Goal: Task Accomplishment & Management: Use online tool/utility

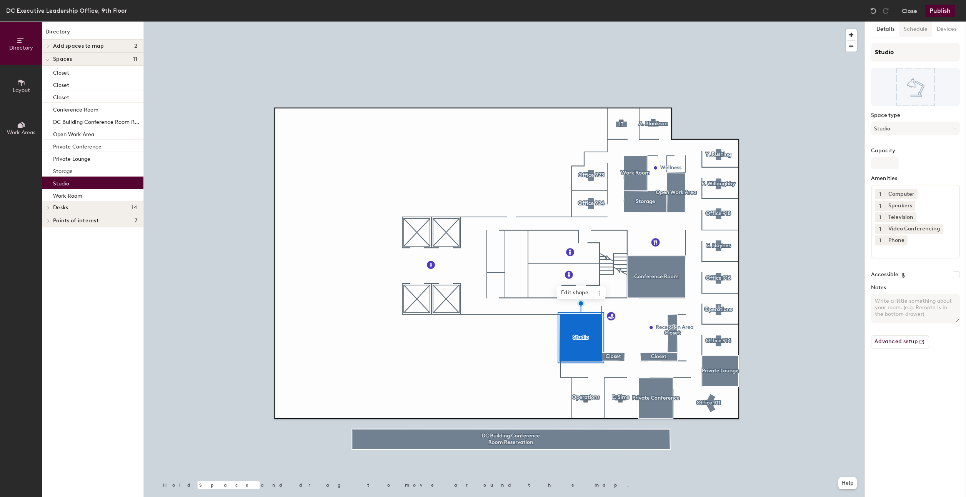
click at [915, 29] on button "Schedule" at bounding box center [915, 30] width 33 height 16
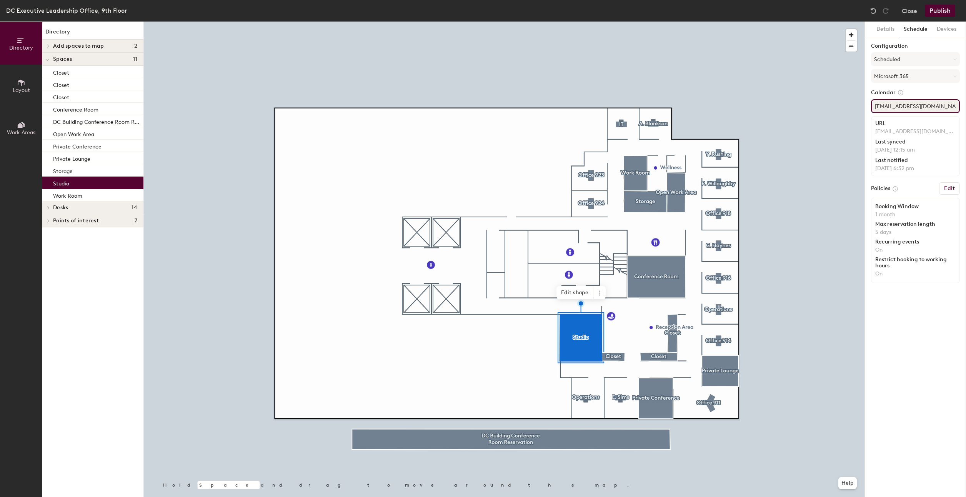
click at [901, 105] on input "[EMAIL_ADDRESS][DOMAIN_NAME]" at bounding box center [915, 106] width 89 height 14
drag, startPoint x: 875, startPoint y: 106, endPoint x: 956, endPoint y: 104, distance: 80.4
click at [956, 104] on input "[EMAIL_ADDRESS][DOMAIN_NAME]" at bounding box center [915, 106] width 89 height 14
paste input "Studio"
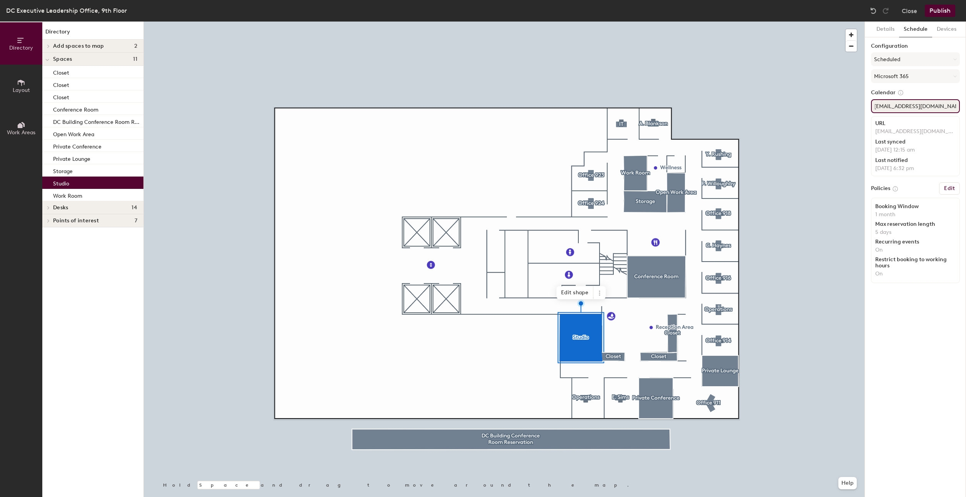
scroll to position [0, 0]
type input "[EMAIL_ADDRESS][DOMAIN_NAME]"
click at [870, 116] on div "Details Schedule Devices Configuration Scheduled Microsoft 365 Calendar [EMAIL_…" at bounding box center [915, 259] width 101 height 475
click at [901, 323] on div "Details Schedule Devices Configuration Scheduled Microsoft 365 Calendar [EMAIL_…" at bounding box center [915, 259] width 101 height 475
click at [931, 9] on button "Publish" at bounding box center [939, 11] width 30 height 12
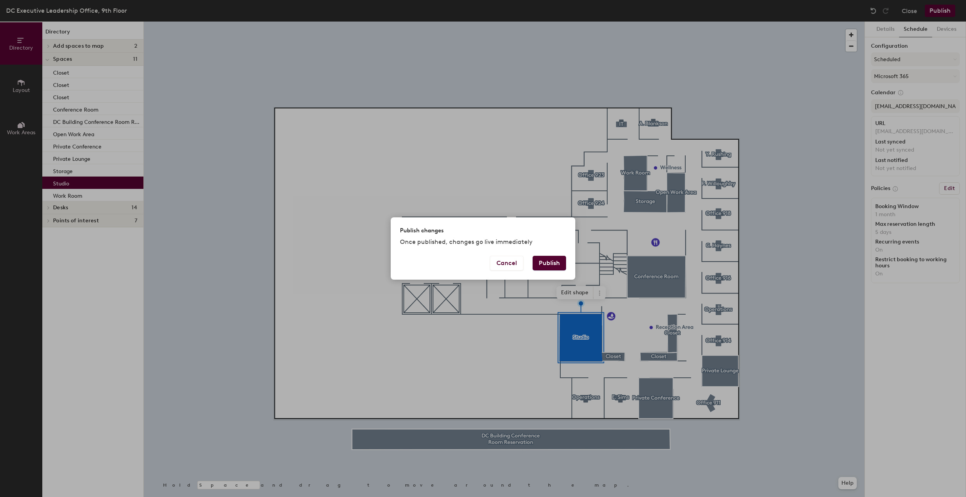
click at [557, 249] on div "Publish changes Once published, changes go live immediately" at bounding box center [483, 236] width 185 height 38
click at [549, 262] on button "Publish" at bounding box center [548, 263] width 33 height 15
